Goal: Register for event/course

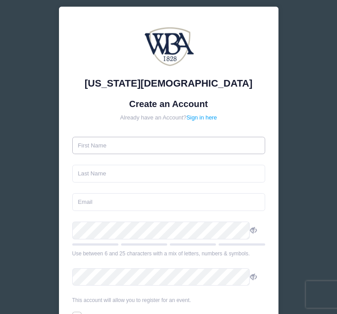
click at [114, 146] on input "text" at bounding box center [168, 146] width 193 height 18
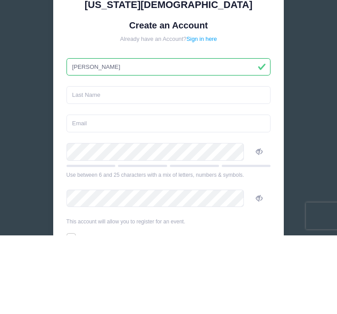
type input "[PERSON_NAME]"
click at [110, 165] on input "text" at bounding box center [169, 174] width 204 height 18
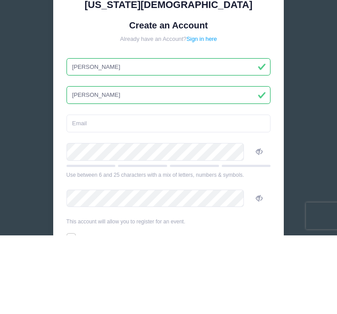
type input "Wheeler"
click at [139, 193] on input "email" at bounding box center [169, 202] width 204 height 18
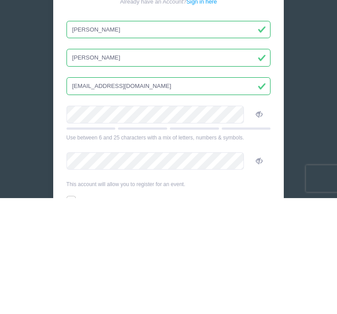
type input "swheeler1401@att.net"
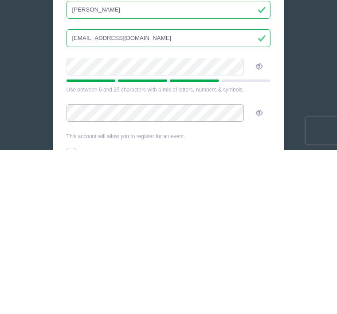
scroll to position [29, 0]
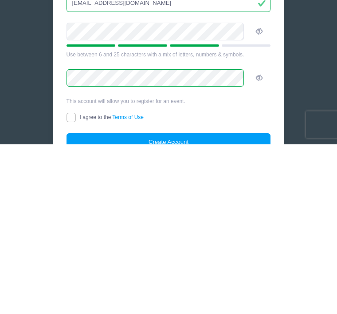
click at [76, 283] on input "I agree to the Terms of Use" at bounding box center [71, 287] width 9 height 9
checkbox input "true"
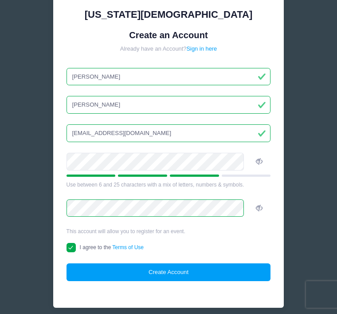
click at [177, 278] on button "Create Account" at bounding box center [169, 272] width 204 height 18
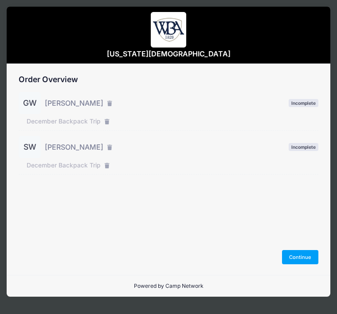
click at [298, 264] on button "Continue" at bounding box center [300, 257] width 36 height 14
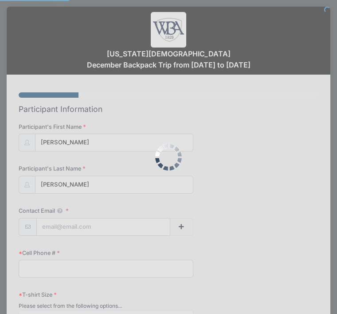
select select
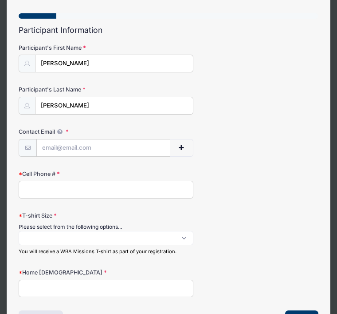
scroll to position [79, 0]
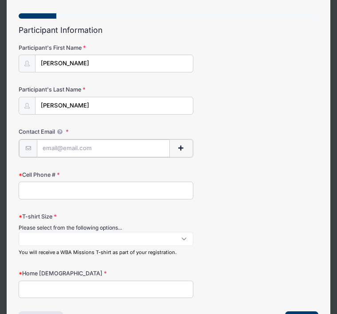
click at [67, 149] on input "Contact Email" at bounding box center [103, 148] width 133 height 18
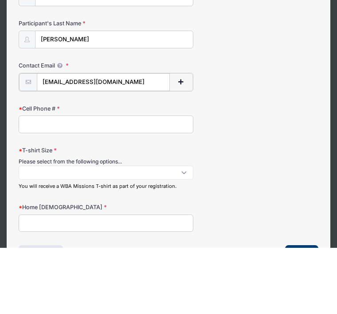
type input "Gfwheeler@outlook.com"
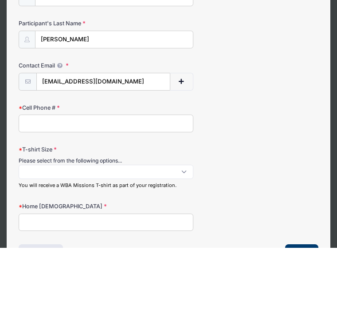
click at [51, 181] on input "Cell Phone #" at bounding box center [106, 190] width 175 height 18
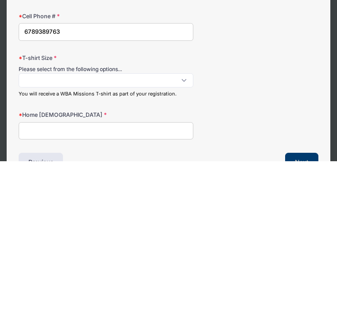
scroll to position [91, 0]
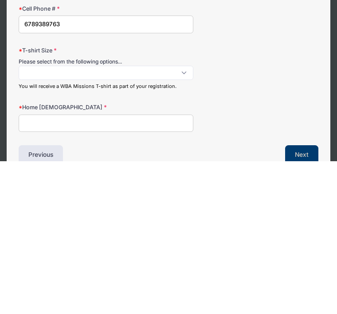
type input "6789389763"
click at [57, 218] on span at bounding box center [106, 225] width 175 height 14
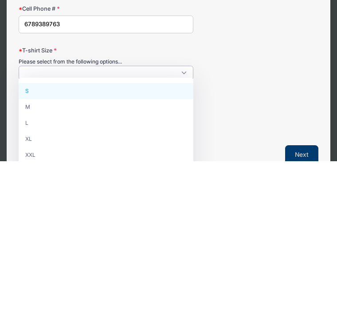
select select "XL"
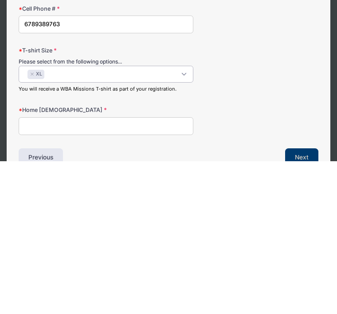
click at [45, 270] on input "Home Church" at bounding box center [106, 279] width 175 height 18
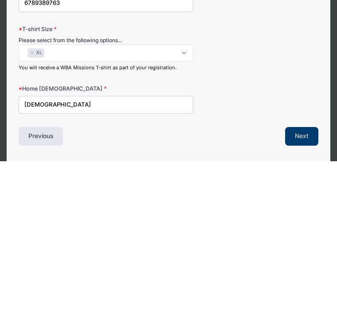
scroll to position [133, 0]
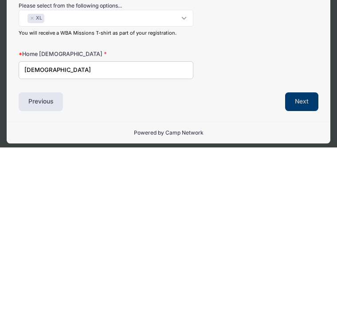
type input "Lakeside Church"
click at [302, 259] on button "Next" at bounding box center [301, 268] width 33 height 19
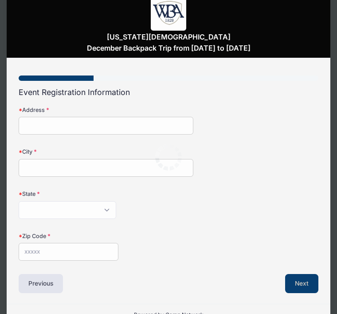
scroll to position [0, 0]
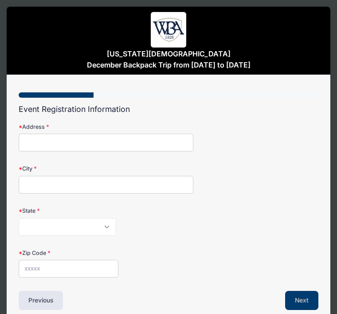
click at [46, 134] on input "Address" at bounding box center [106, 143] width 175 height 18
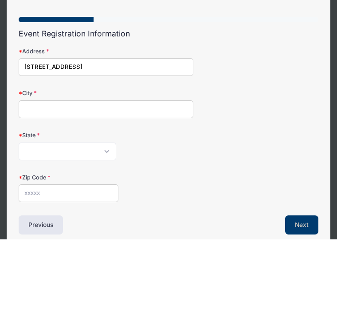
type input "1401 Lighthouse Circle"
click at [60, 175] on input "City" at bounding box center [106, 184] width 175 height 18
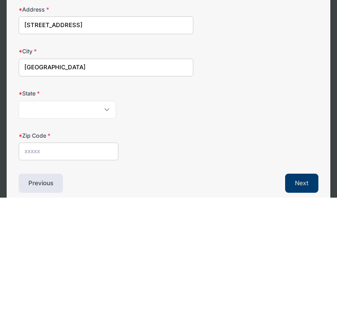
type input "Greensboro"
click at [52, 217] on select "Alabama Alaska American Samoa Arizona Arkansas Armed Forces Africa Armed Forces…" at bounding box center [68, 226] width 98 height 18
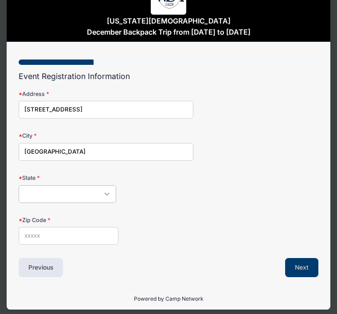
select select "GA"
click at [44, 234] on input "Zip Code" at bounding box center [69, 236] width 100 height 18
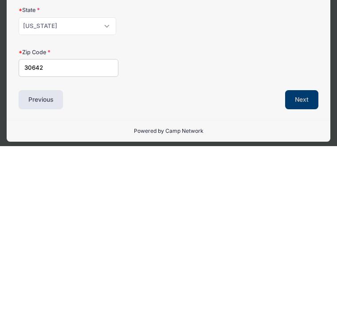
type input "30642"
click at [309, 258] on button "Next" at bounding box center [301, 267] width 33 height 19
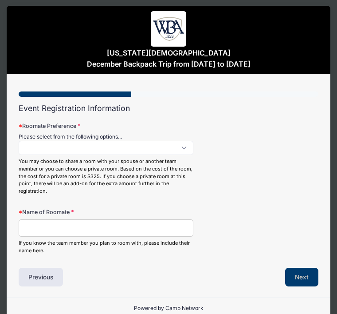
scroll to position [0, 0]
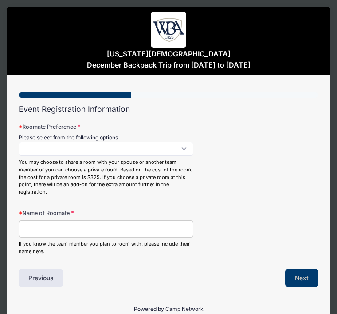
click at [183, 149] on span at bounding box center [106, 148] width 175 height 14
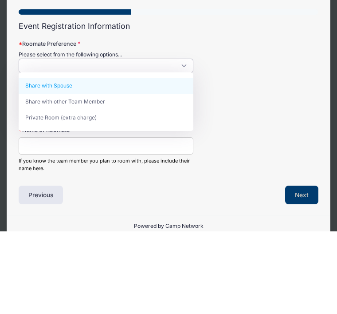
select select "Share with Spouse"
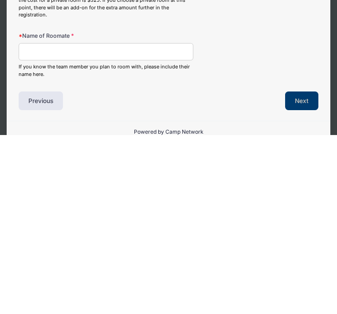
scroll to position [1, 0]
click at [45, 221] on input "Name of Roomate" at bounding box center [106, 230] width 175 height 18
type input "Shirley Wheeler"
click at [300, 270] on button "Next" at bounding box center [301, 279] width 33 height 19
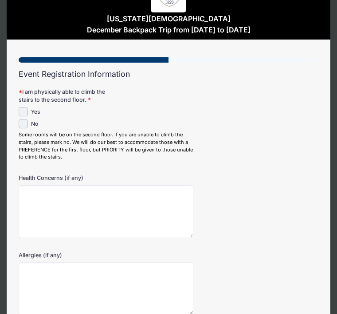
scroll to position [22, 0]
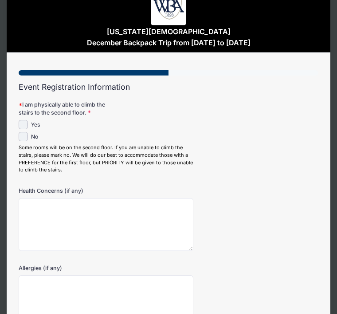
click at [27, 121] on input "Yes" at bounding box center [23, 124] width 9 height 9
checkbox input "true"
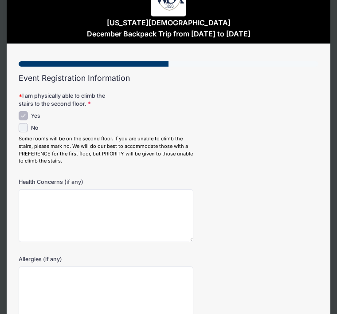
scroll to position [76, 0]
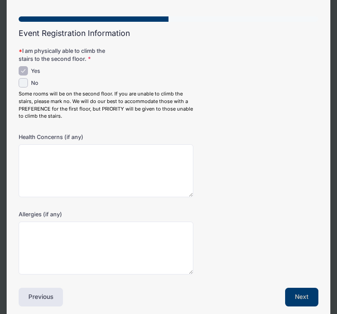
click at [299, 295] on button "Next" at bounding box center [301, 296] width 33 height 19
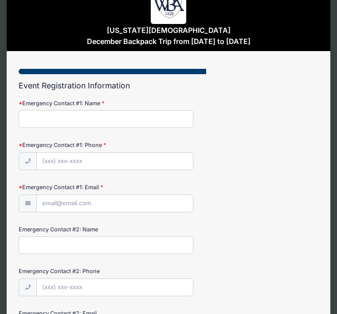
scroll to position [0, 0]
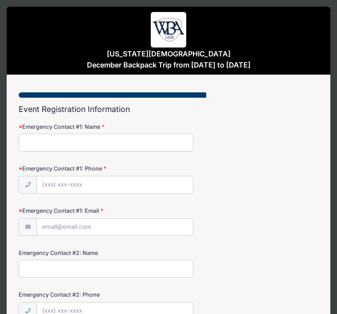
click at [51, 143] on input "Emergency Contact #1: Name" at bounding box center [106, 143] width 175 height 18
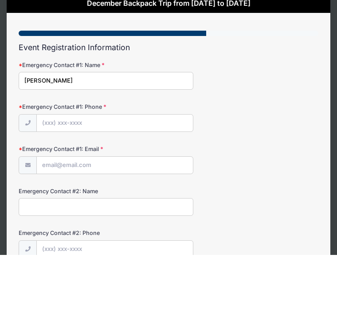
type input "Shirley Wheeler"
click at [73, 174] on input "Emergency Contact #1: Phone" at bounding box center [115, 183] width 156 height 18
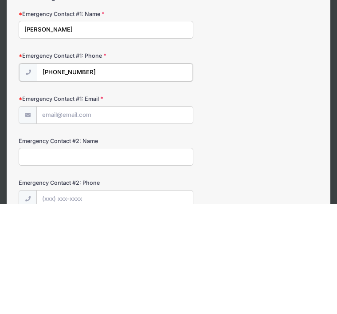
type input "(678) 488-0042"
click at [67, 216] on input "Emergency Contact #1: Email" at bounding box center [115, 225] width 156 height 18
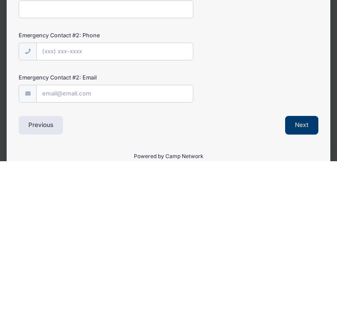
scroll to position [117, 0]
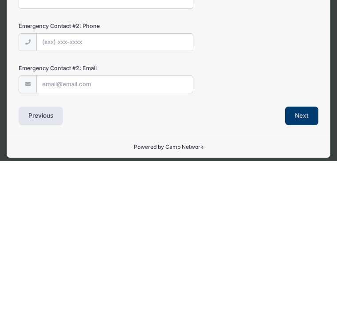
type input "Gfwheeler@outlook.com"
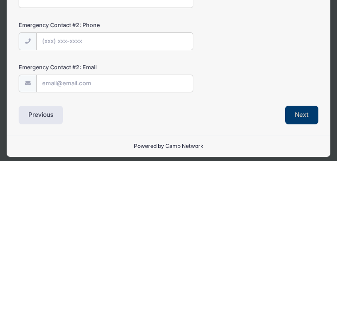
click at [308, 258] on button "Next" at bounding box center [301, 267] width 33 height 19
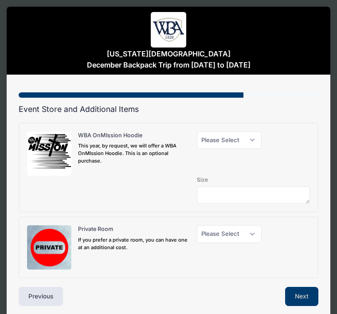
scroll to position [2, 0]
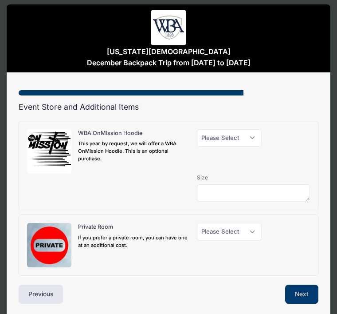
click at [306, 292] on button "Next" at bounding box center [301, 293] width 33 height 19
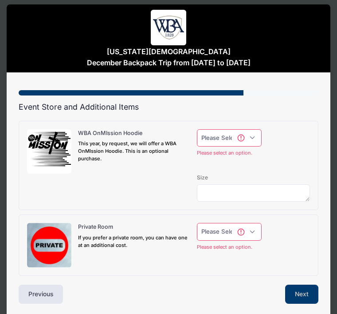
click at [252, 138] on select "Please Select Yes (+$40.00) No" at bounding box center [229, 138] width 65 height 18
select select "0"
click at [255, 233] on select "Please Select Yes (+$150.00) No" at bounding box center [229, 232] width 65 height 18
select select "0"
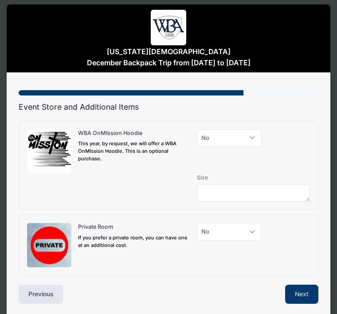
click at [304, 294] on button "Next" at bounding box center [301, 293] width 33 height 19
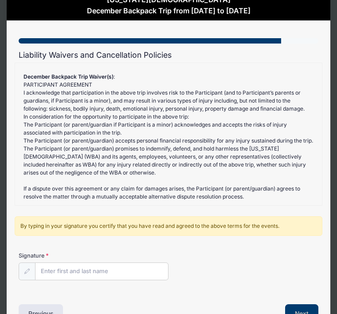
scroll to position [73, 0]
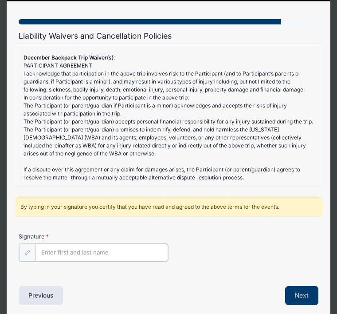
click at [82, 254] on input "Signature" at bounding box center [101, 252] width 133 height 18
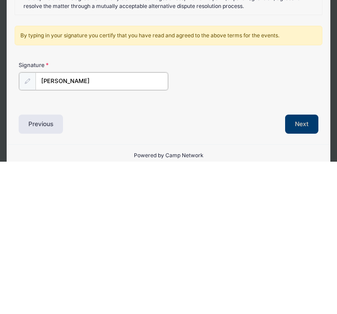
type input "George Wheeler"
click at [306, 266] on button "Next" at bounding box center [301, 275] width 33 height 19
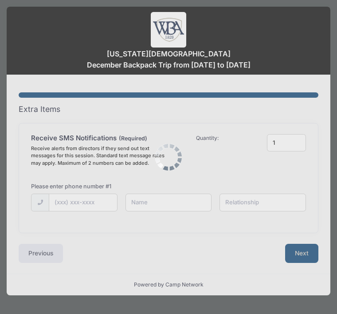
scroll to position [0, 0]
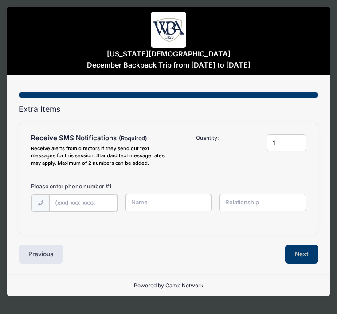
click at [79, 204] on input "text" at bounding box center [83, 203] width 68 height 18
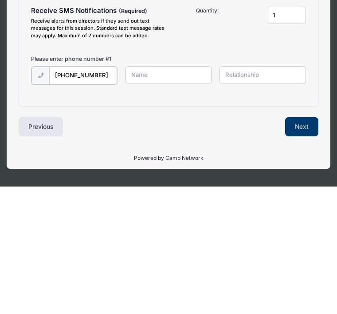
type input "(678) 938-9763"
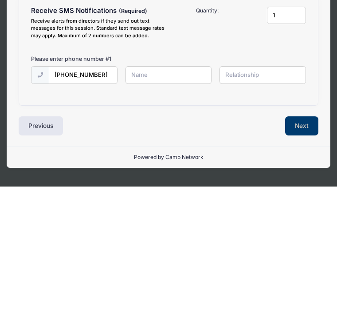
click at [162, 193] on input "text" at bounding box center [169, 202] width 86 height 18
type input "[PERSON_NAME]"
click at [274, 193] on input "text" at bounding box center [263, 202] width 86 height 18
type input "Spouse"
click at [300, 243] on button "Next" at bounding box center [301, 252] width 33 height 19
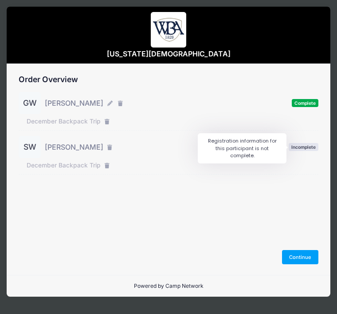
click at [306, 145] on span "Incomplete" at bounding box center [304, 147] width 30 height 8
click at [305, 264] on button "Continue" at bounding box center [300, 257] width 36 height 14
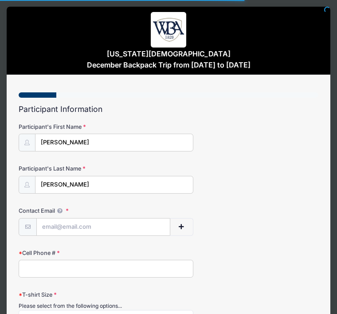
select select
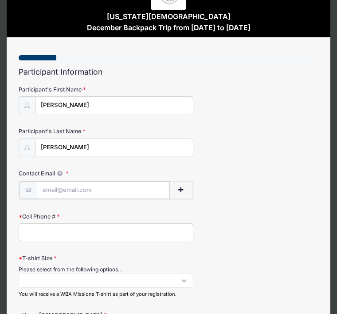
click at [67, 188] on input "Contact Email" at bounding box center [103, 190] width 133 height 18
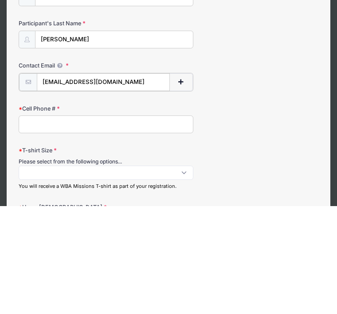
type input "Swheeler1401@att.net"
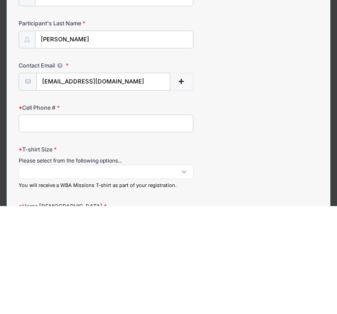
click at [61, 223] on input "Cell Phone #" at bounding box center [106, 232] width 175 height 18
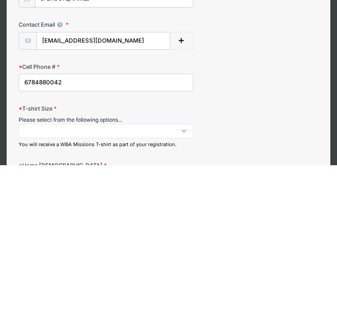
type input "6784880042"
click at [50, 273] on span at bounding box center [106, 280] width 175 height 14
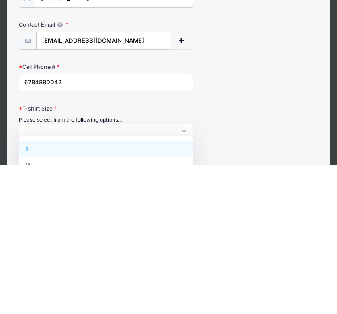
scroll to position [0, 0]
click at [186, 273] on span at bounding box center [106, 280] width 175 height 14
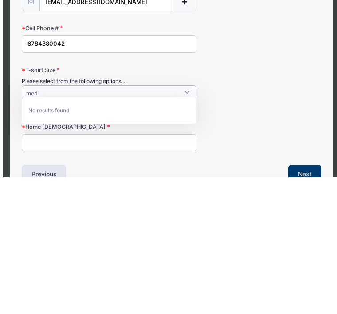
scroll to position [87, 5]
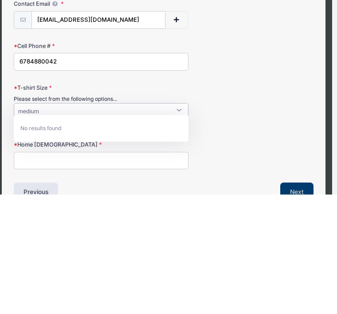
type textarea "medium"
click at [186, 222] on span "medium" at bounding box center [101, 229] width 175 height 14
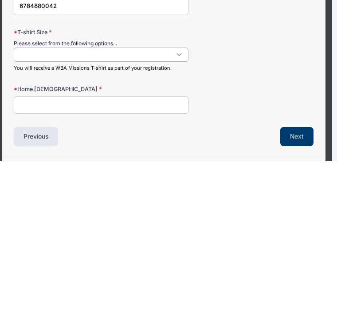
scroll to position [124, 5]
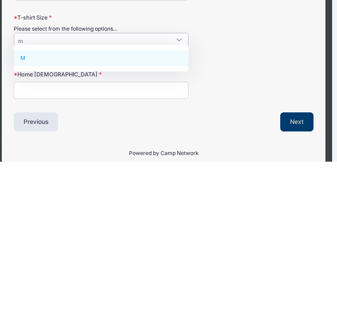
type textarea "m"
click at [71, 234] on input "Home Church" at bounding box center [101, 243] width 175 height 18
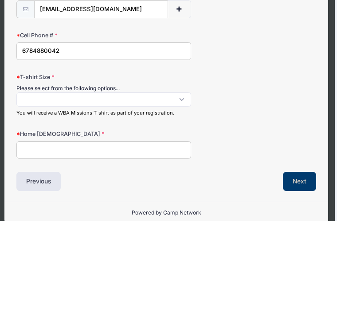
scroll to position [124, 1]
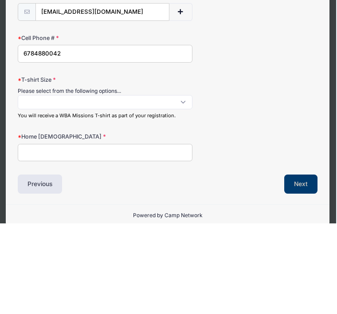
click at [184, 185] on span at bounding box center [105, 192] width 175 height 14
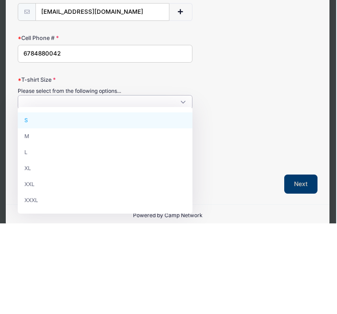
select select "M"
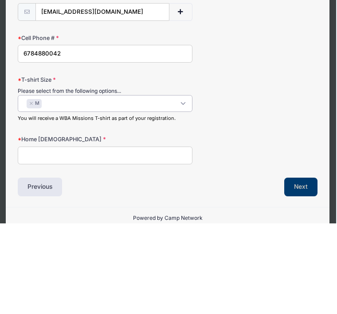
click at [53, 237] on input "Home Church" at bounding box center [105, 246] width 175 height 18
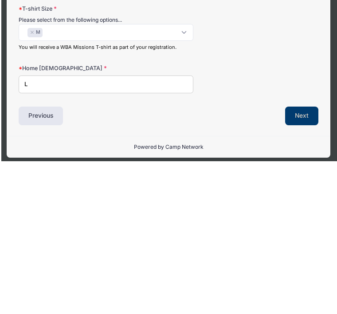
scroll to position [133, 0]
type input "Lakeside Church"
click at [300, 259] on button "Next" at bounding box center [301, 268] width 33 height 19
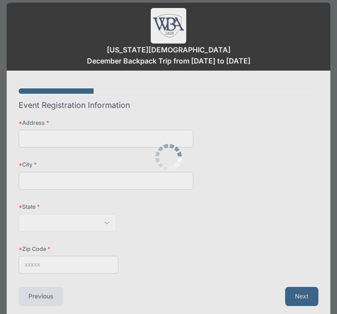
scroll to position [0, 0]
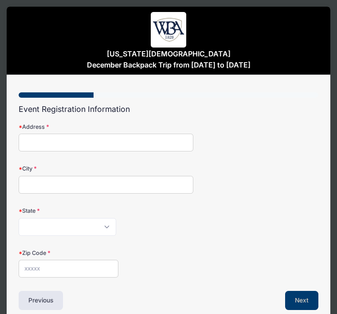
click at [51, 139] on input "Address" at bounding box center [106, 143] width 175 height 18
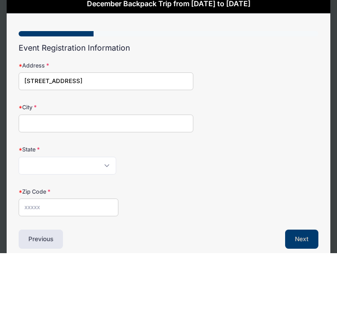
type input "1401 Lighthouse Circle"
click at [66, 175] on input "City" at bounding box center [106, 184] width 175 height 18
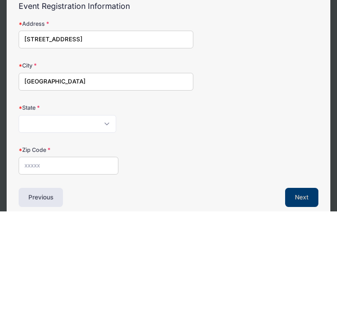
type input "Greensboro"
click at [106, 217] on select "Alabama Alaska American Samoa Arizona Arkansas Armed Forces Africa Armed Forces…" at bounding box center [68, 226] width 98 height 18
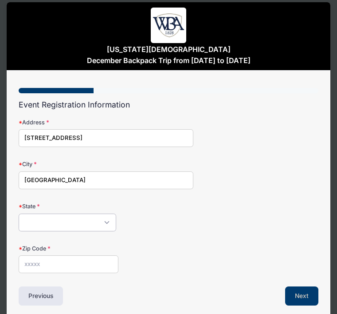
select select "GA"
click at [64, 264] on input "Zip Code" at bounding box center [69, 264] width 100 height 18
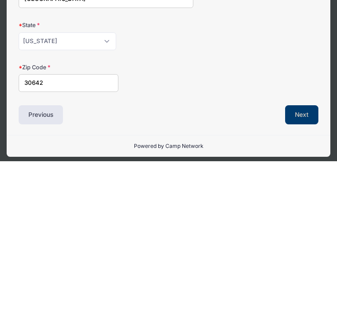
type input "30642"
click at [303, 258] on button "Next" at bounding box center [301, 267] width 33 height 19
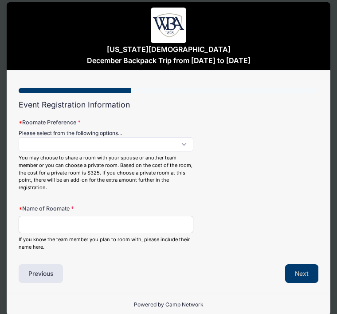
scroll to position [0, 0]
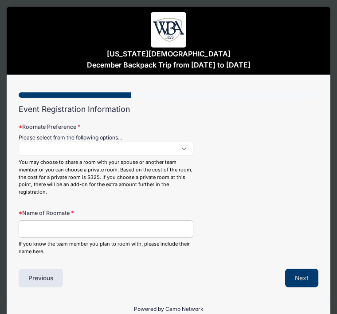
click at [186, 149] on span at bounding box center [106, 148] width 175 height 14
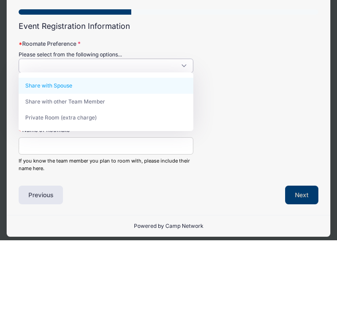
scroll to position [0, 0]
select select "Share with Spouse"
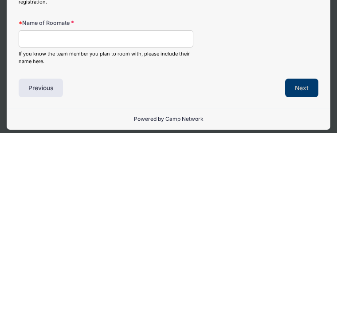
scroll to position [12, 0]
click at [50, 211] on input "Name of Roomate" at bounding box center [106, 220] width 175 height 18
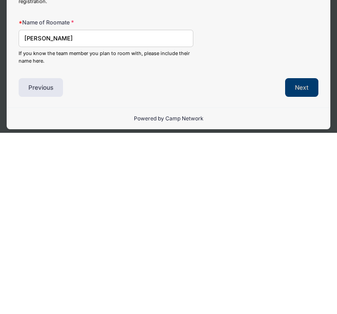
type input "[PERSON_NAME]"
click at [303, 259] on button "Next" at bounding box center [301, 268] width 33 height 19
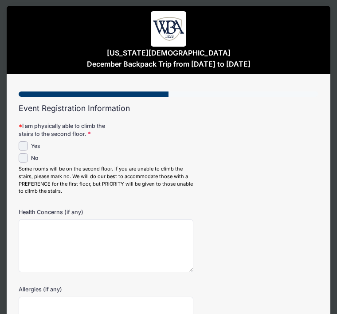
scroll to position [0, 0]
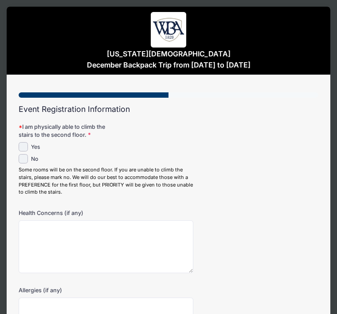
click at [31, 144] on label "Yes" at bounding box center [35, 147] width 9 height 8
click at [28, 144] on input "Yes" at bounding box center [23, 146] width 9 height 9
checkbox input "true"
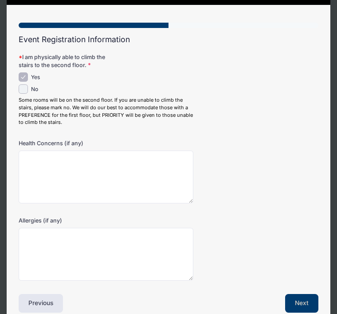
scroll to position [76, 0]
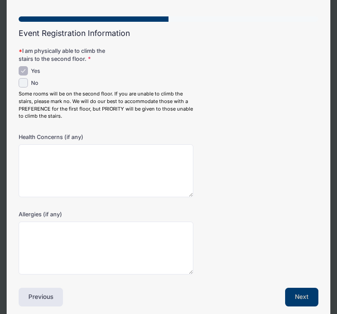
click at [306, 293] on button "Next" at bounding box center [301, 296] width 33 height 19
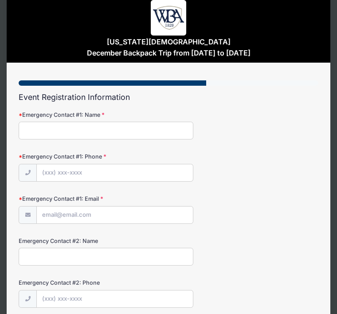
scroll to position [0, 0]
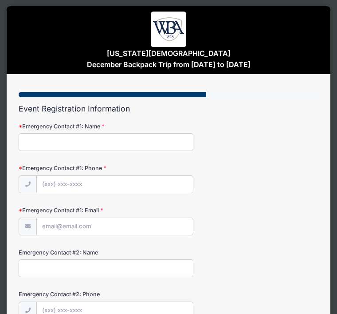
click at [49, 141] on input "Emergency Contact #1: Name" at bounding box center [106, 142] width 175 height 18
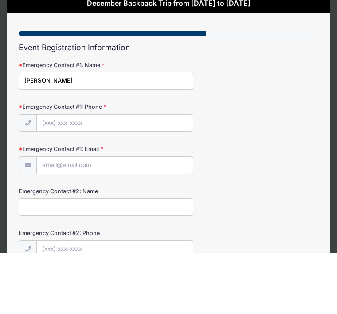
type input "George Wheeler"
click at [108, 176] on input "Emergency Contact #1: Phone" at bounding box center [115, 185] width 156 height 18
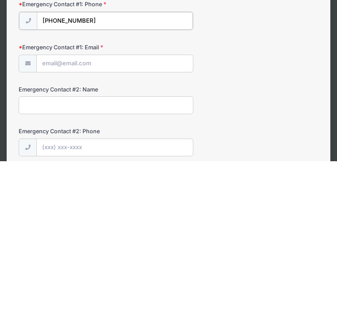
scroll to position [15, 0]
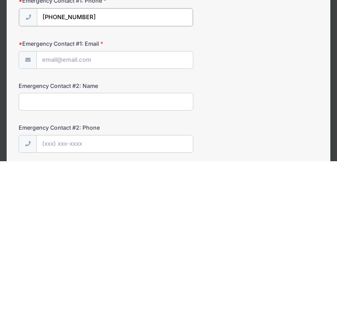
type input "(678) 938-9763"
click at [82, 203] on input "Emergency Contact #1: Email" at bounding box center [115, 212] width 156 height 18
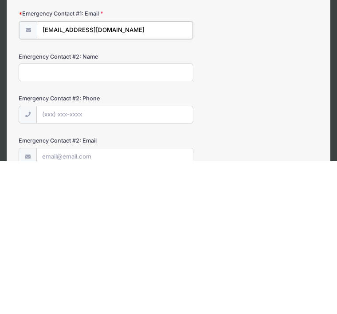
scroll to position [45, 0]
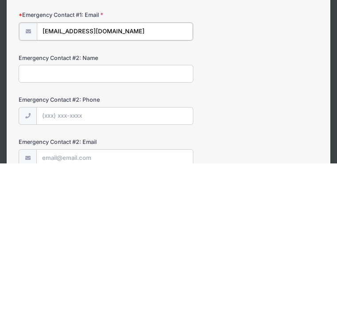
type input "Gfwheeler@outlook.com"
click at [87, 215] on input "Emergency Contact #2: Name" at bounding box center [106, 224] width 175 height 18
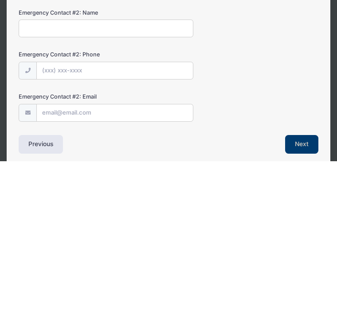
scroll to position [116, 0]
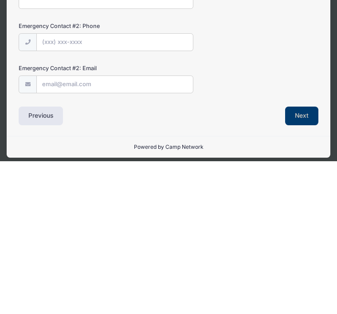
click at [302, 259] on button "Next" at bounding box center [301, 268] width 33 height 19
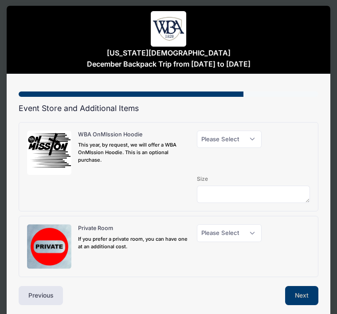
scroll to position [0, 0]
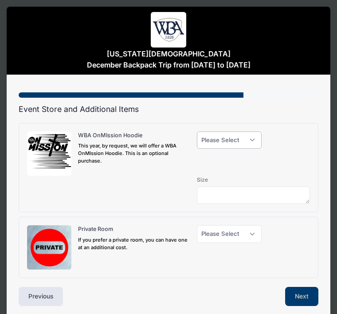
click at [251, 141] on select "Please Select Yes (+$40.00) No" at bounding box center [229, 140] width 65 height 18
select select "0"
click at [251, 238] on select "Please Select Yes (+$150.00) No" at bounding box center [229, 234] width 65 height 18
select select "0"
click at [310, 295] on button "Next" at bounding box center [301, 296] width 33 height 19
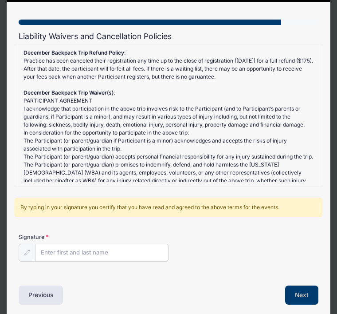
scroll to position [73, 0]
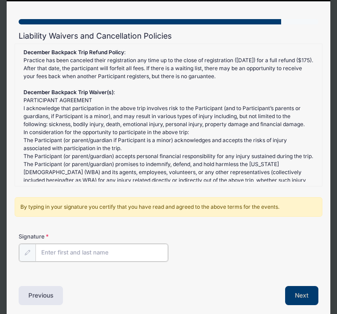
click at [68, 253] on input "Signature" at bounding box center [101, 252] width 133 height 18
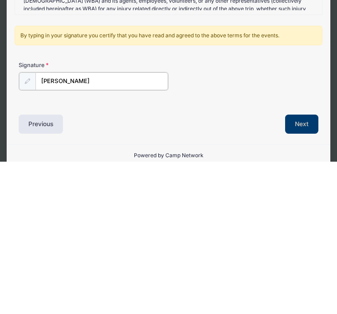
type input "Shirley Wheeler"
click at [307, 266] on button "Next" at bounding box center [301, 275] width 33 height 19
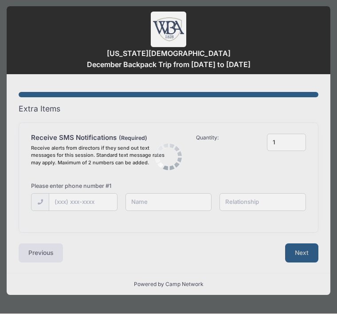
scroll to position [0, 0]
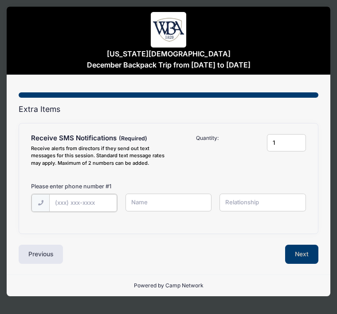
click at [81, 203] on input "text" at bounding box center [83, 203] width 68 height 18
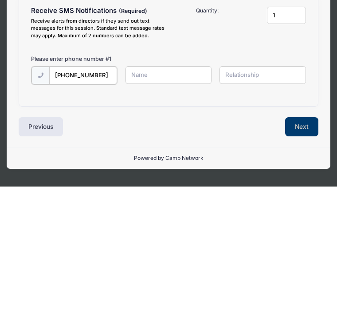
type input "(678) 488-0042"
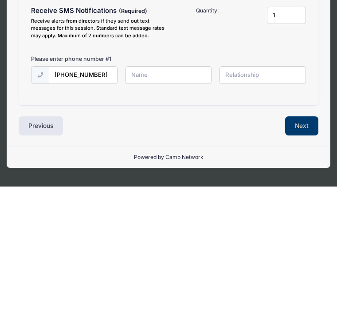
click at [169, 193] on input "text" at bounding box center [169, 202] width 86 height 18
type input "[PERSON_NAME]"
click at [265, 193] on input "text" at bounding box center [263, 202] width 86 height 18
type input "Spouse"
click at [303, 243] on button "Next" at bounding box center [301, 252] width 33 height 19
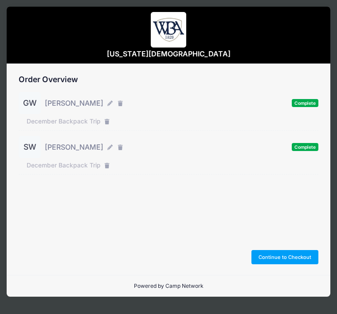
click at [295, 264] on button "Continue to Checkout" at bounding box center [284, 257] width 67 height 14
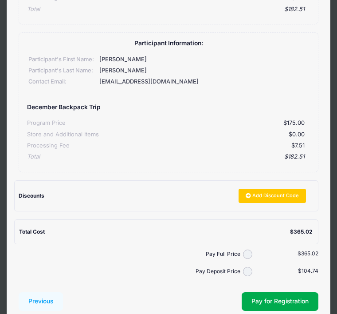
scroll to position [227, 0]
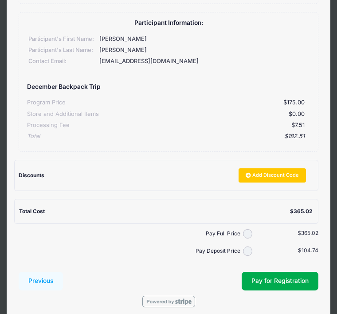
click at [282, 281] on button "Pay for Registration" at bounding box center [280, 280] width 77 height 19
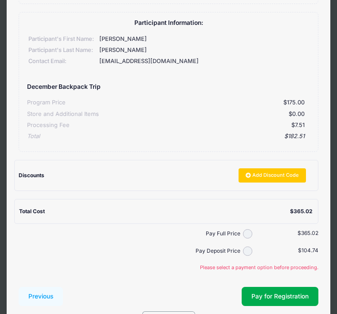
scroll to position [242, 0]
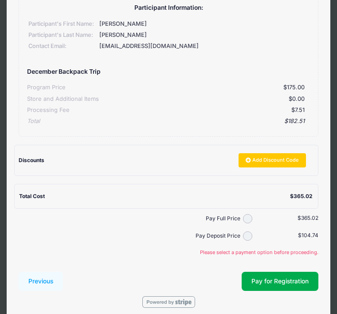
click at [251, 214] on input "Pay Full Price" at bounding box center [247, 218] width 9 height 9
radio input "true"
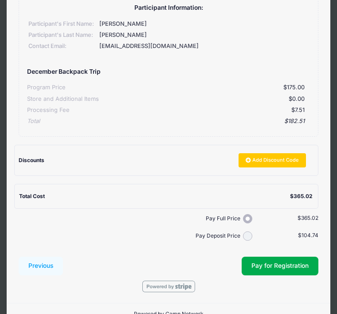
scroll to position [227, 0]
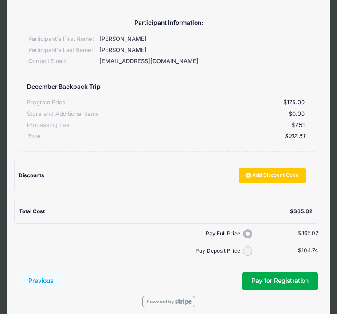
click at [295, 280] on button "Pay for Registration" at bounding box center [280, 280] width 77 height 19
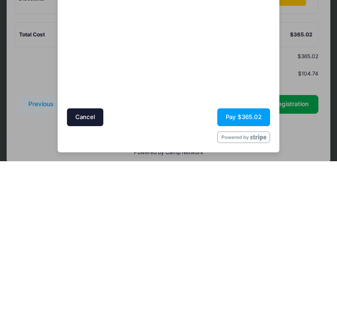
scroll to position [255, 0]
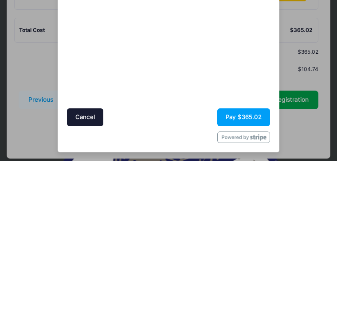
click at [251, 261] on button "Pay $365.02" at bounding box center [243, 270] width 53 height 18
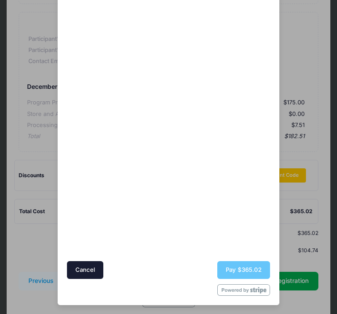
scroll to position [122, 0]
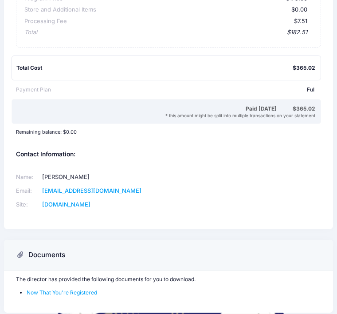
scroll to position [295, 0]
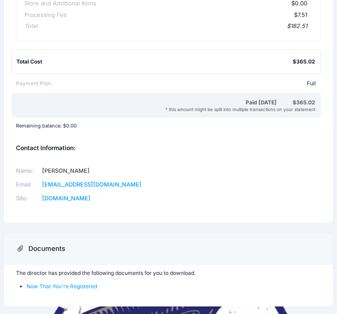
click at [68, 285] on link "Now That You're Registered" at bounding box center [62, 286] width 71 height 7
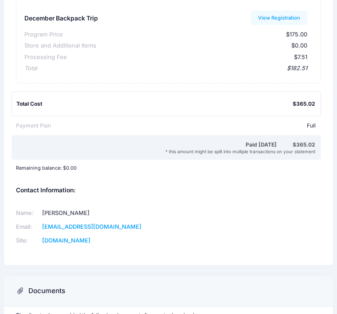
scroll to position [254, 0]
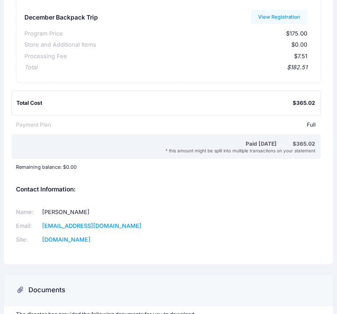
click at [250, 121] on div "Full" at bounding box center [183, 125] width 265 height 8
